Goal: Transaction & Acquisition: Purchase product/service

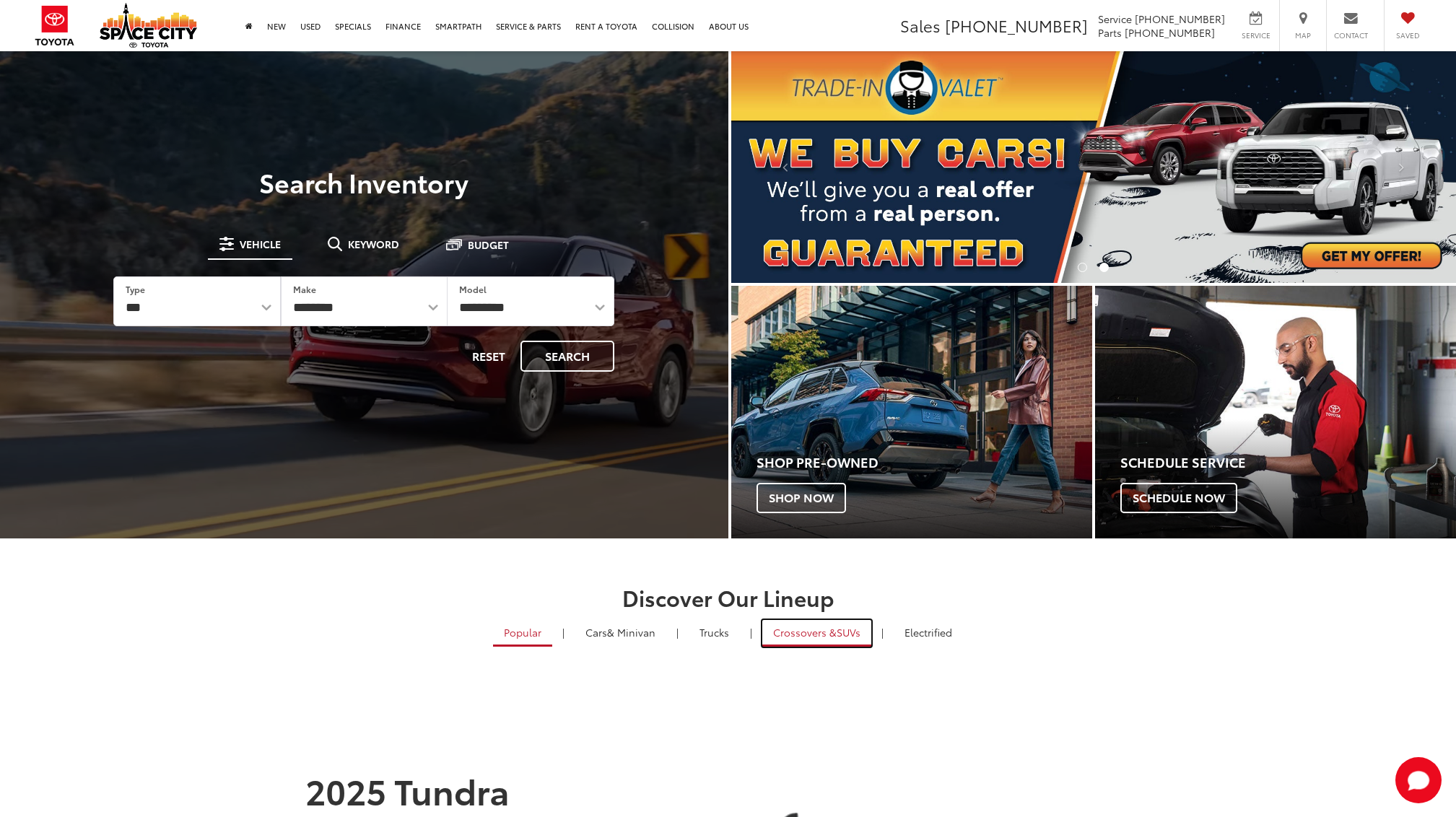
click at [801, 625] on span "Crossovers &" at bounding box center [804, 632] width 64 height 14
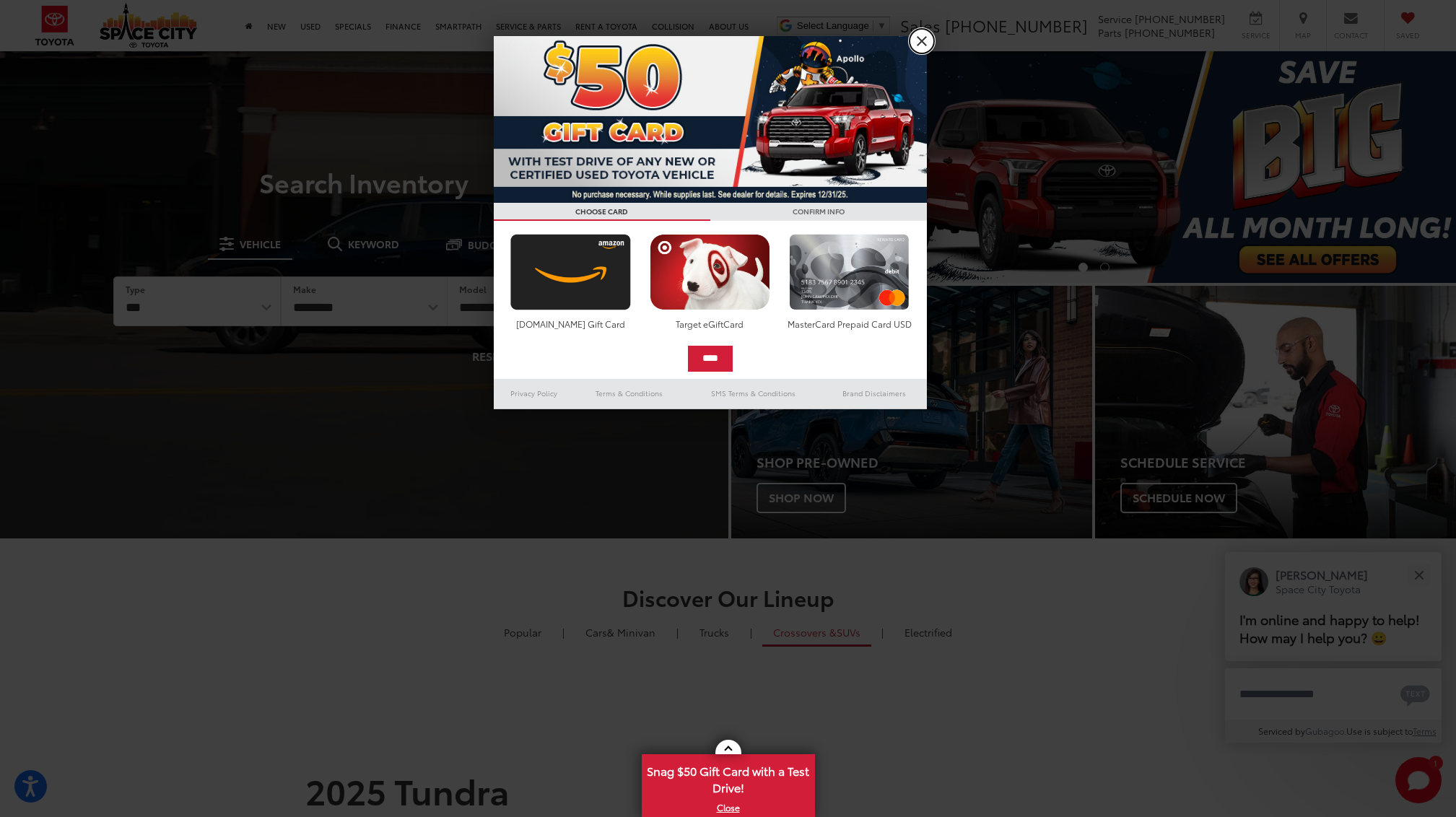
click at [920, 40] on link "X" at bounding box center [921, 41] width 24 height 24
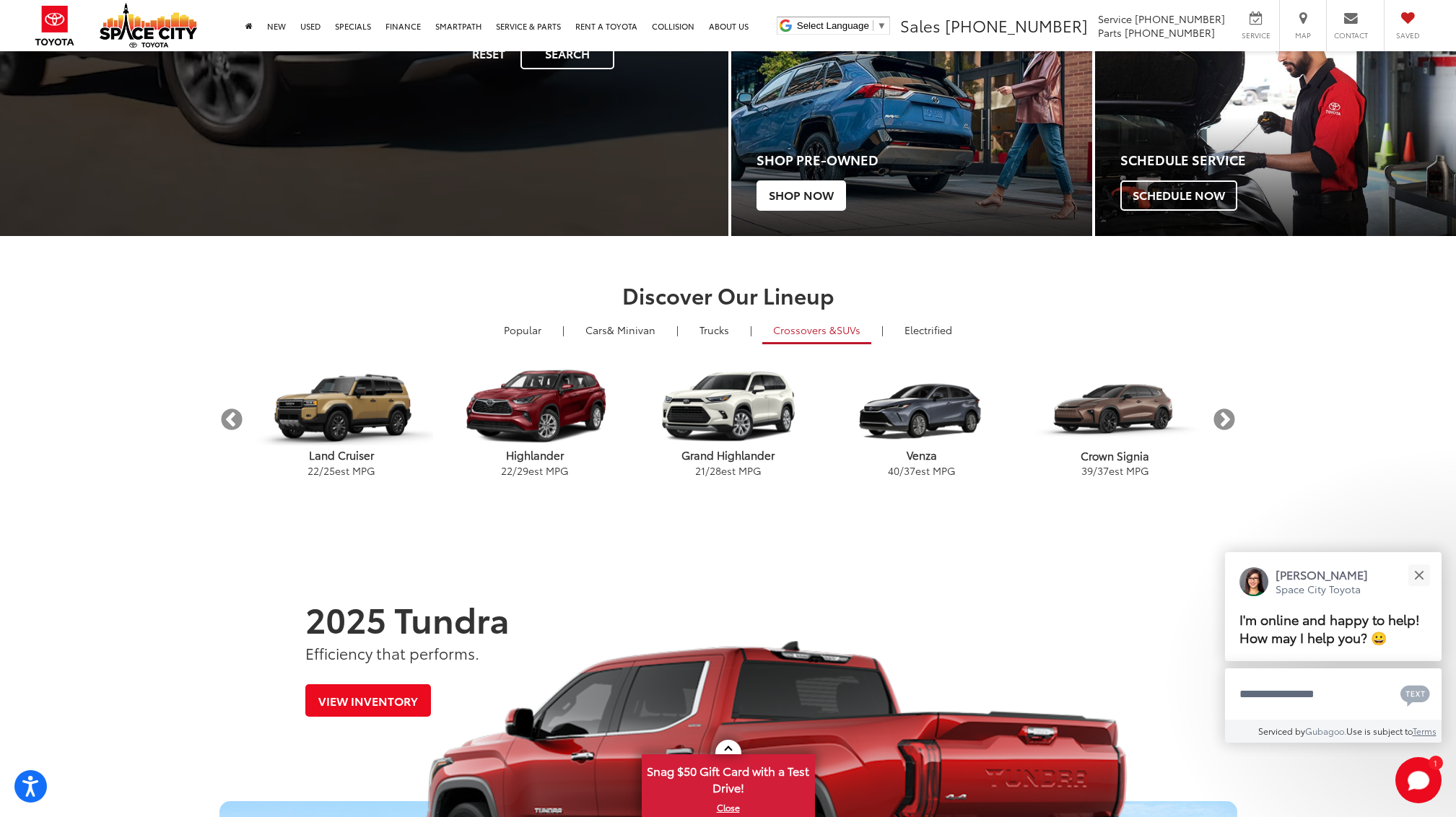
scroll to position [360, 0]
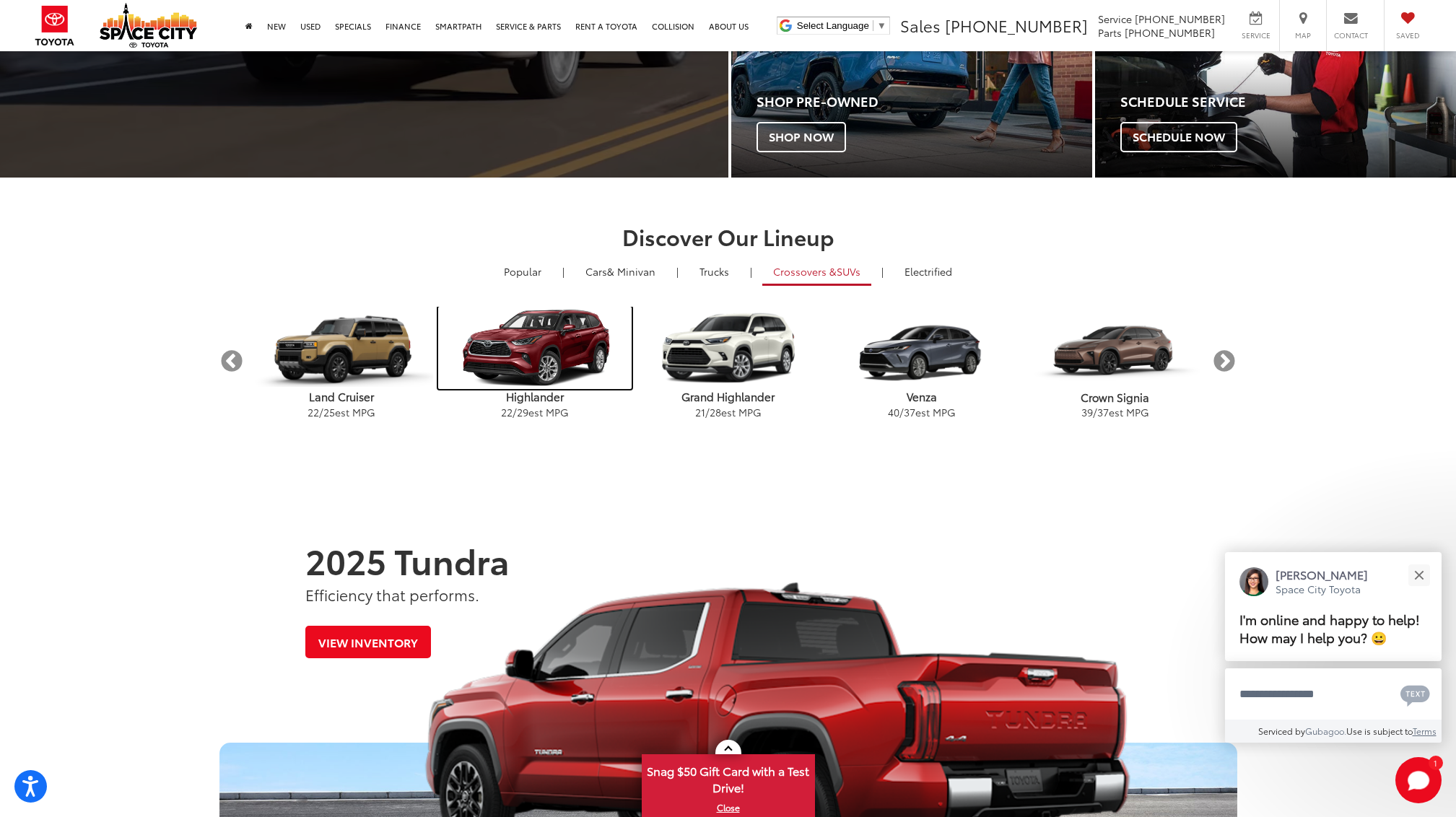
click at [535, 339] on img "carousel" at bounding box center [535, 348] width 193 height 82
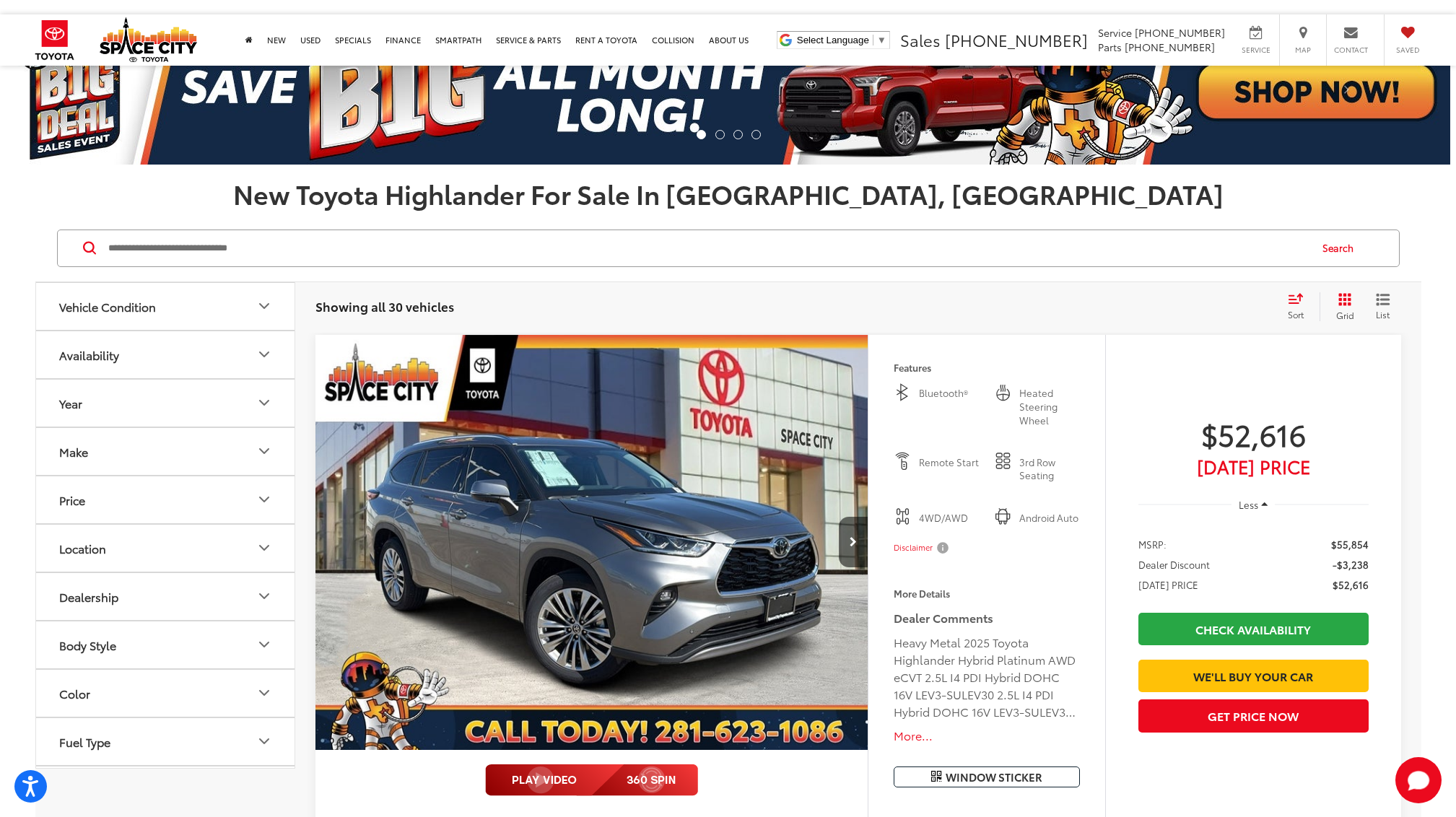
scroll to position [216, 0]
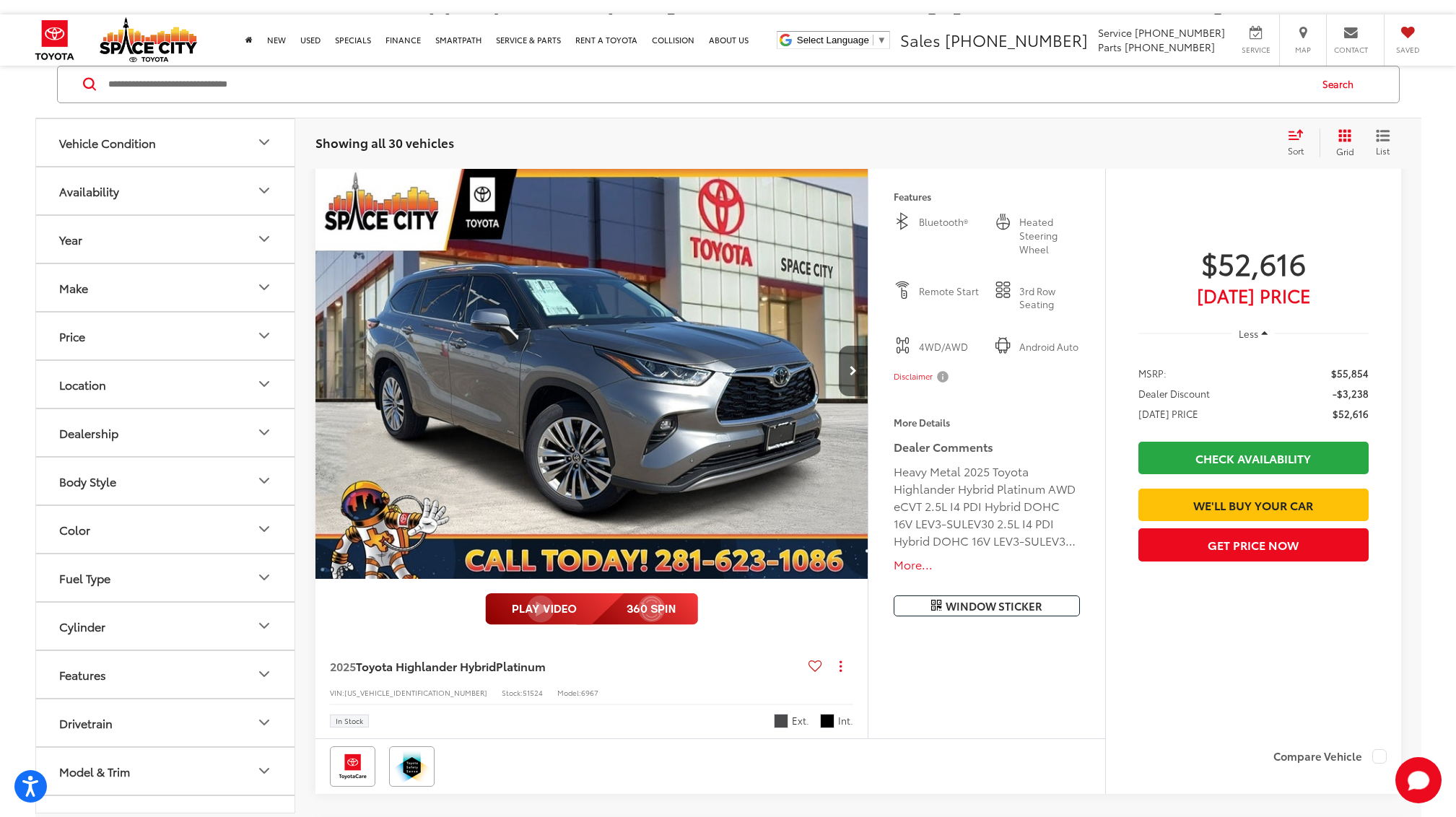
click at [261, 286] on icon "Make" at bounding box center [264, 288] width 9 height 4
click at [256, 318] on div "Toyota (30)" at bounding box center [165, 350] width 224 height 80
click at [265, 426] on icon "Price" at bounding box center [264, 429] width 18 height 17
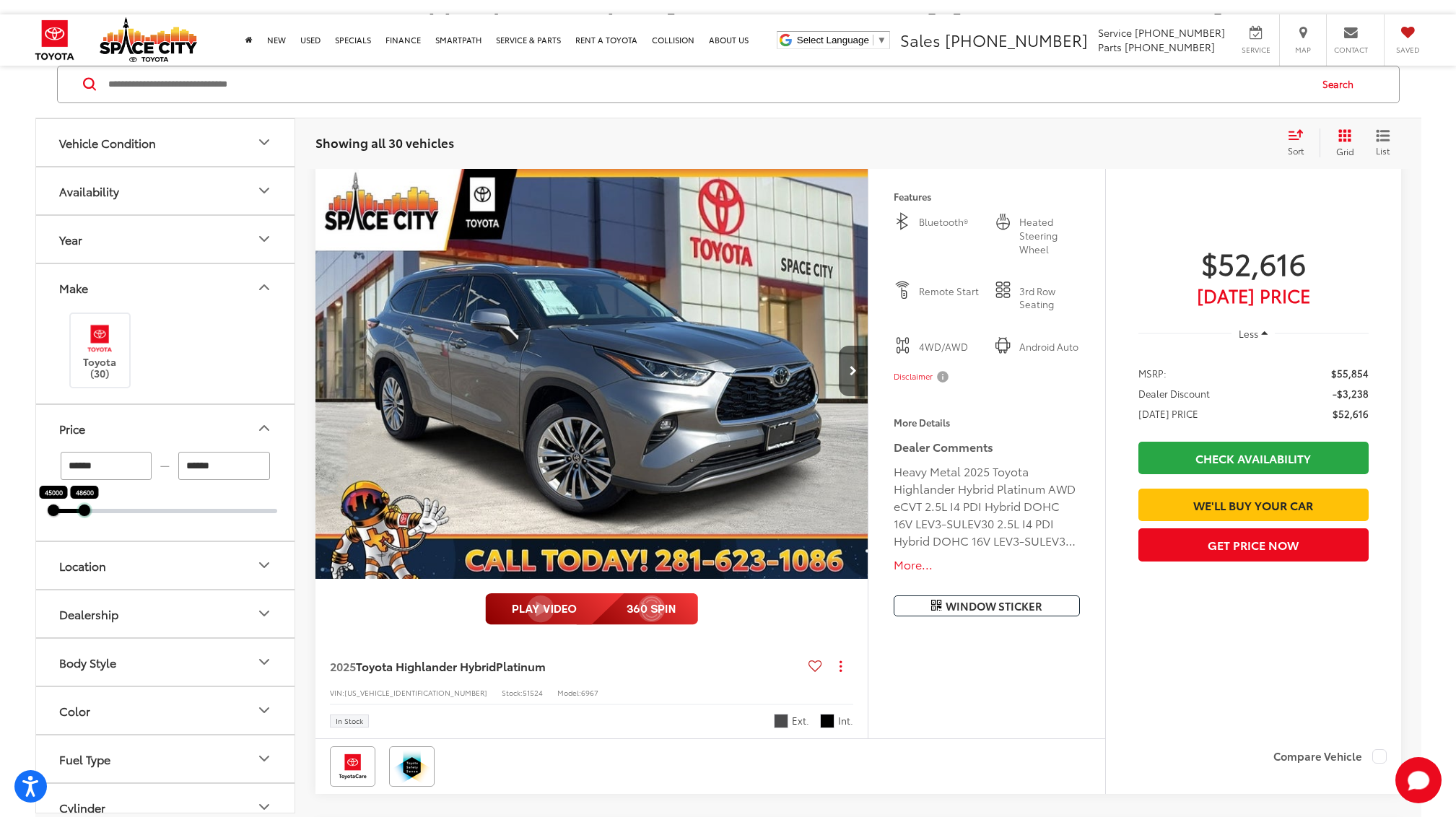
drag, startPoint x: 278, startPoint y: 510, endPoint x: 85, endPoint y: 508, distance: 193.0
click at [85, 508] on div at bounding box center [83, 510] width 11 height 11
type input "******"
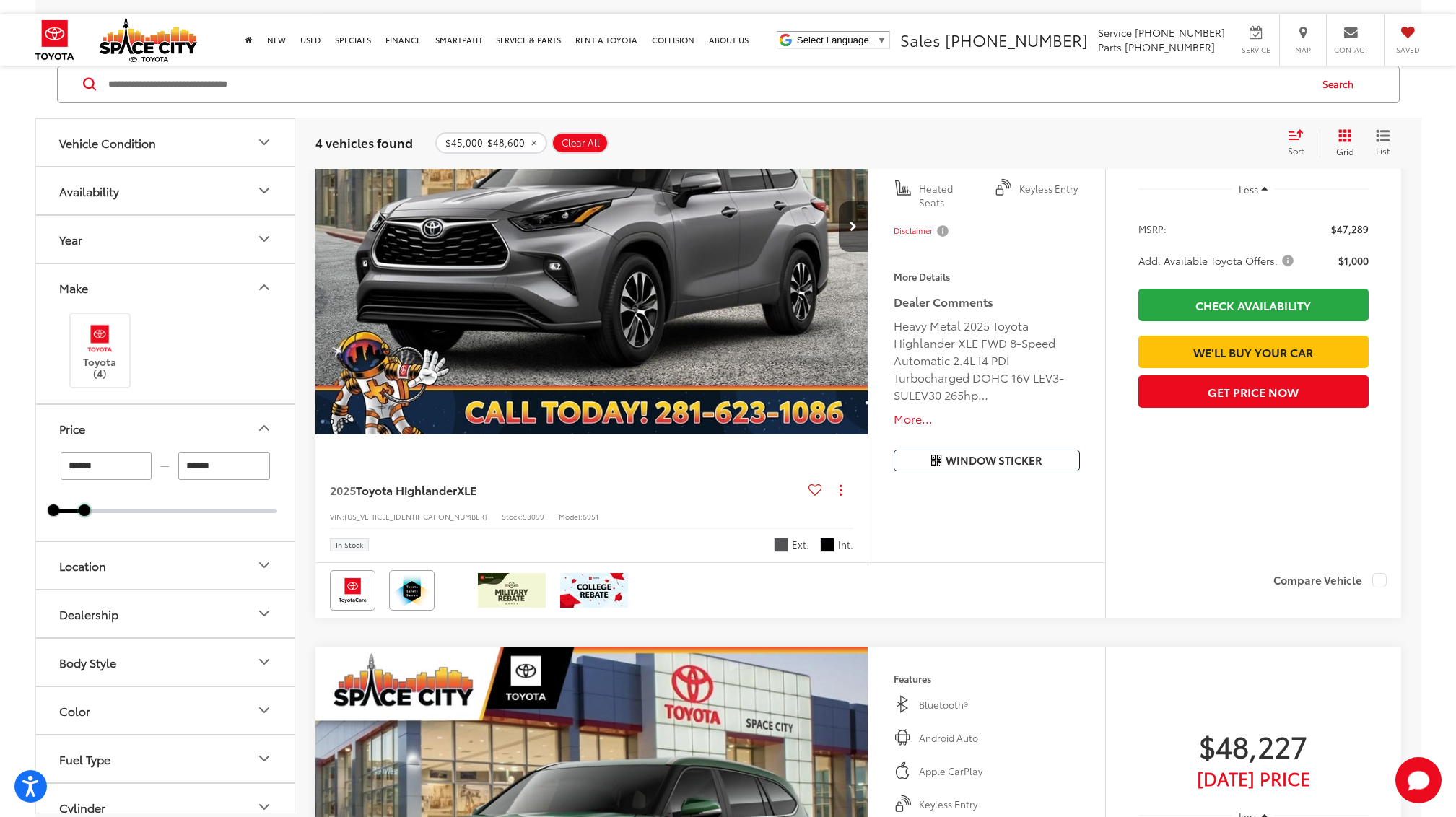
scroll to position [353, 0]
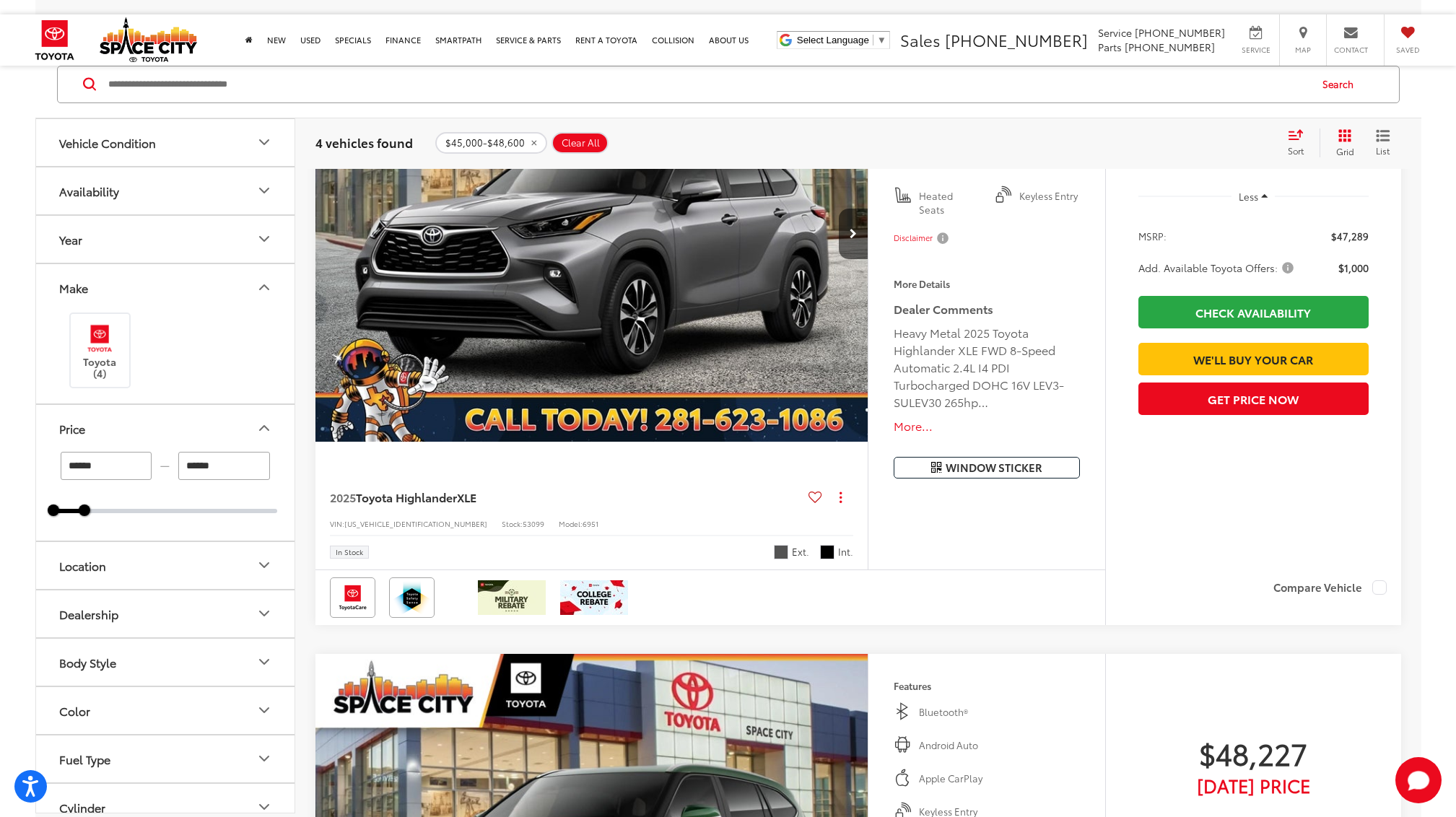
click at [612, 282] on img "2025 Toyota Highlander XLE 0" at bounding box center [592, 235] width 555 height 416
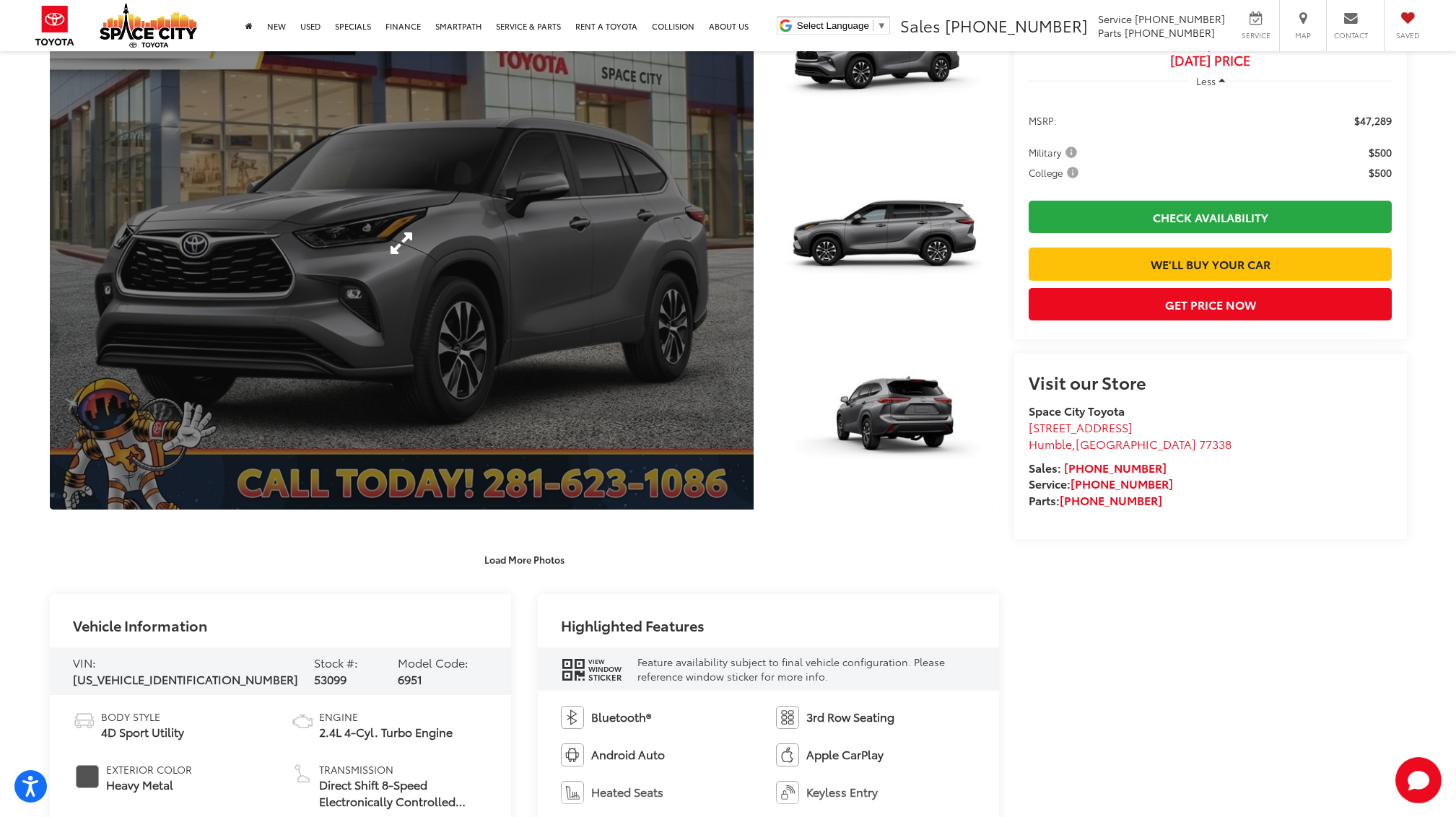
scroll to position [216, 0]
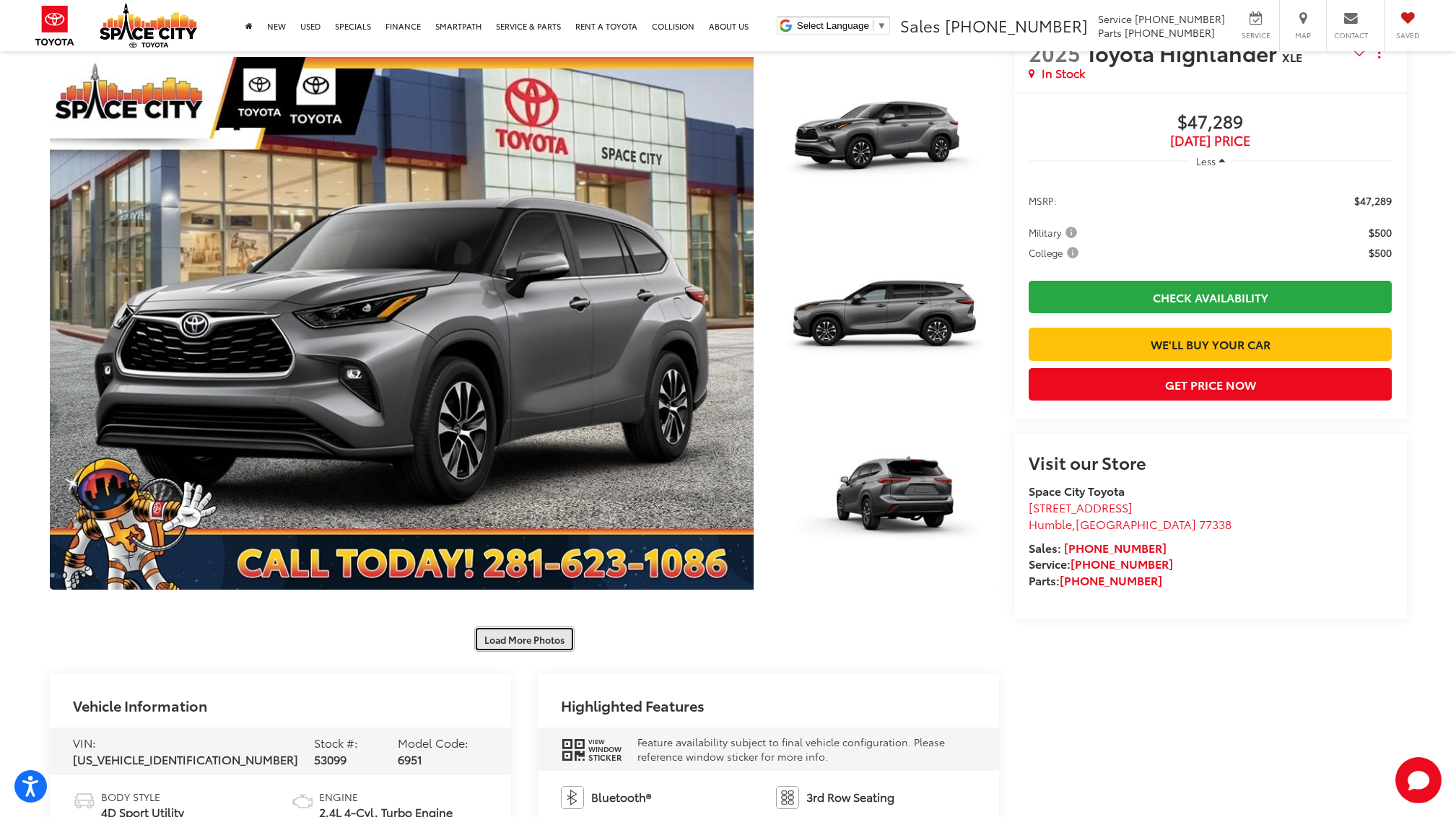
click at [519, 645] on button "Load More Photos" at bounding box center [524, 639] width 101 height 25
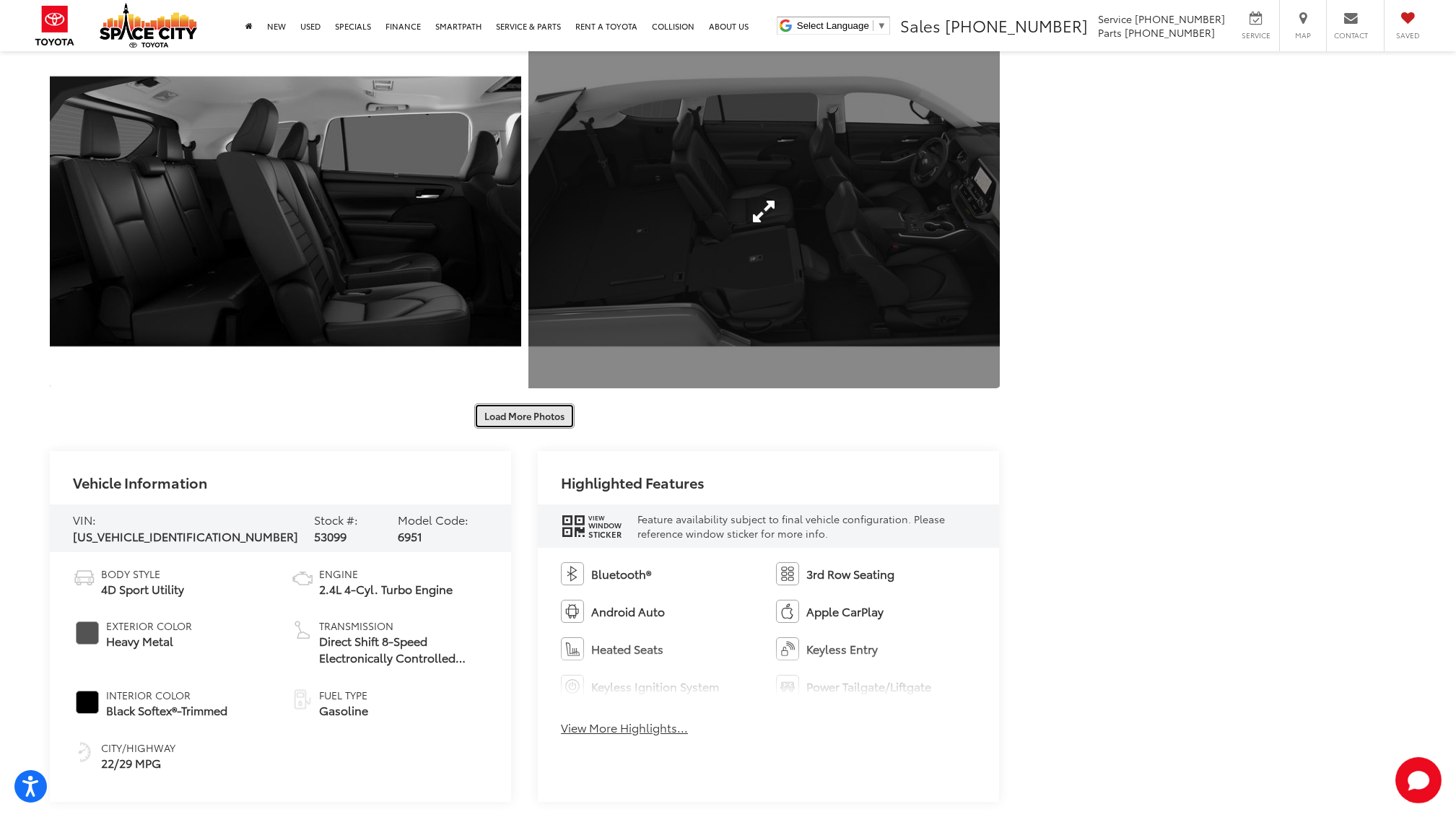
scroll to position [1155, 0]
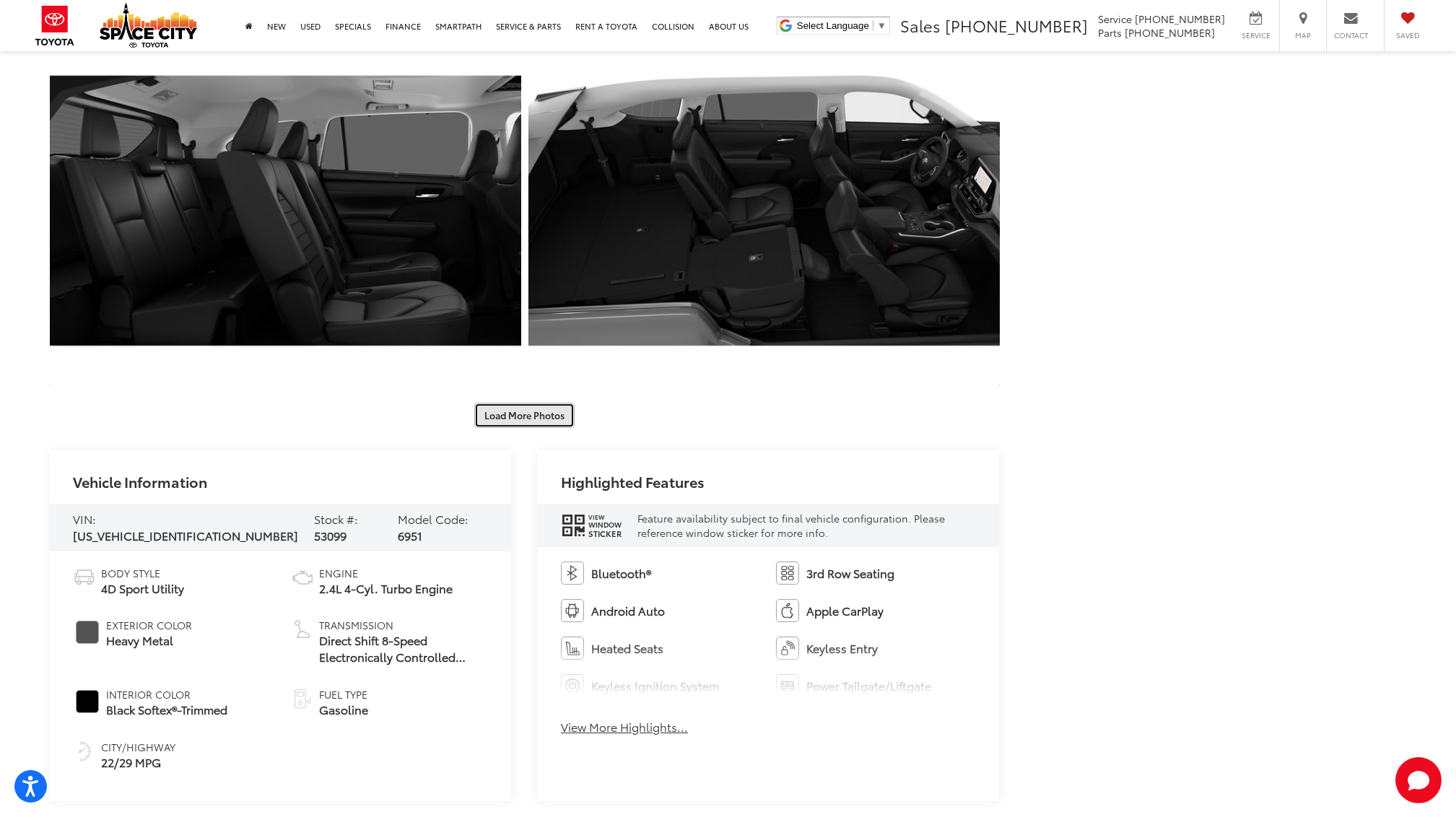
click at [504, 409] on button "Load More Photos" at bounding box center [524, 415] width 101 height 25
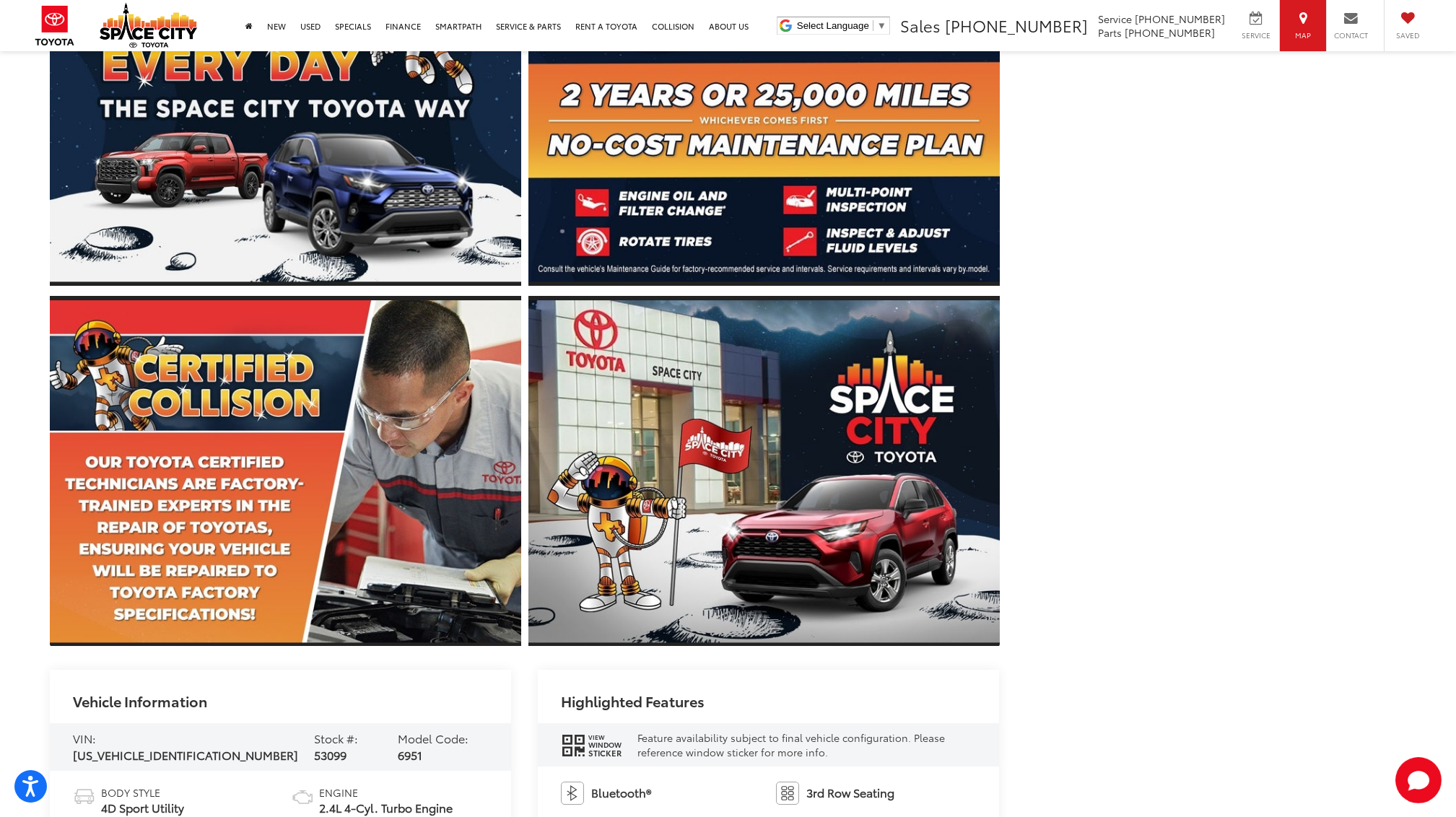
scroll to position [1587, 0]
